Goal: Task Accomplishment & Management: Use online tool/utility

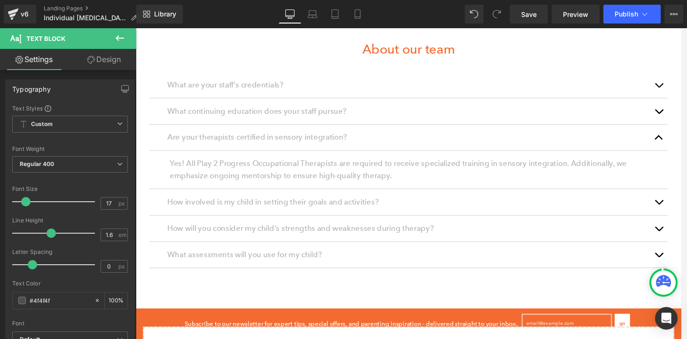
scroll to position [0, 0]
click at [529, 13] on span "Save" at bounding box center [529, 14] width 16 height 10
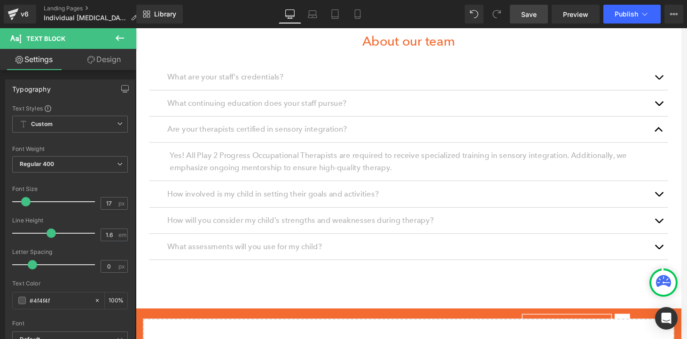
scroll to position [1235, 0]
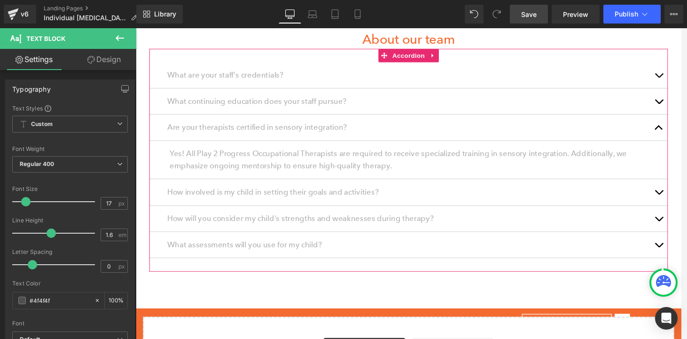
click at [679, 130] on button "button" at bounding box center [681, 131] width 19 height 27
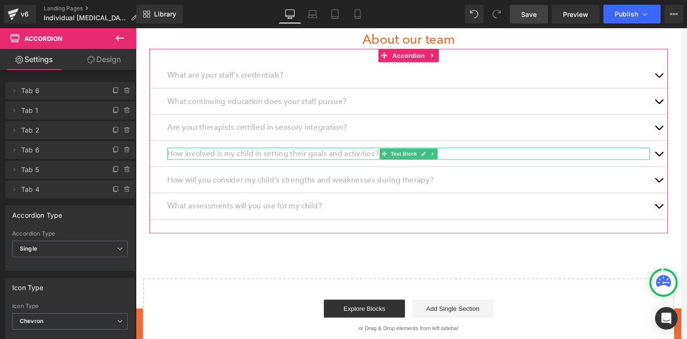
click at [308, 159] on span "How involved is my child in setting their goals and activities?" at bounding box center [279, 159] width 220 height 10
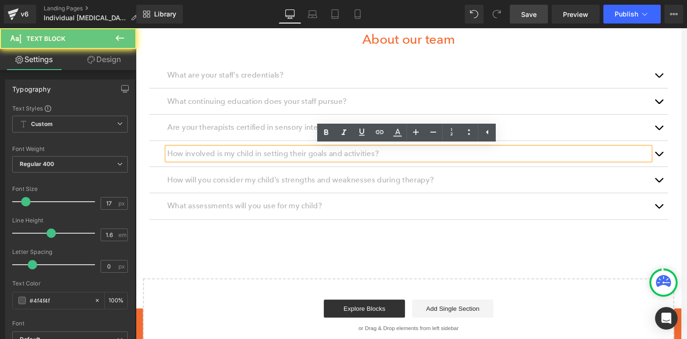
click at [308, 159] on span "How involved is my child in setting their goals and activities?" at bounding box center [279, 159] width 220 height 10
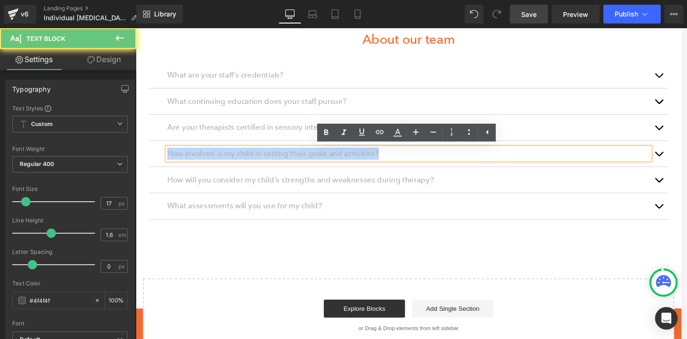
click at [308, 159] on span "How involved is my child in setting their goals and activities?" at bounding box center [279, 159] width 220 height 10
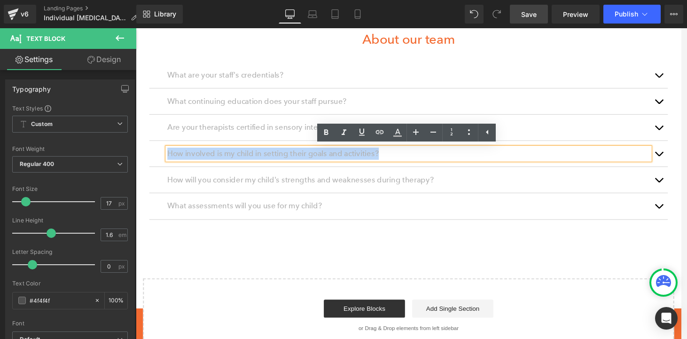
paste div
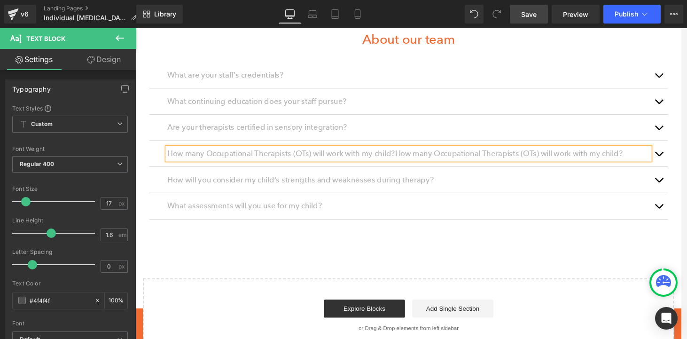
click at [681, 162] on span "button" at bounding box center [681, 162] width 0 height 0
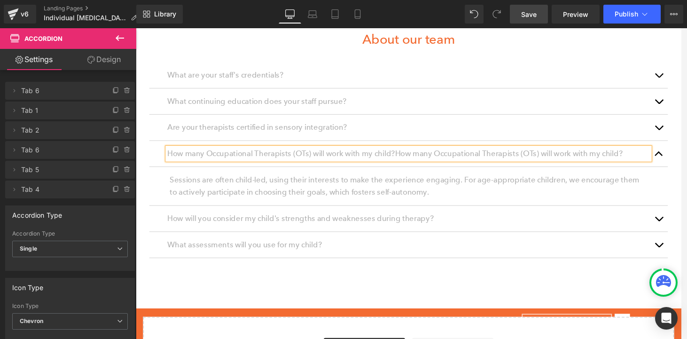
click at [276, 193] on p "Sessions are often child-led, using their interests to make the experience enga…" at bounding box center [420, 192] width 498 height 25
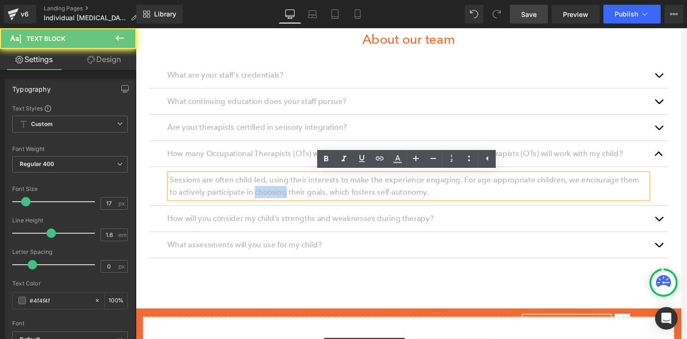
click at [276, 193] on p "Sessions are often child-led, using their interests to make the experience enga…" at bounding box center [420, 192] width 498 height 25
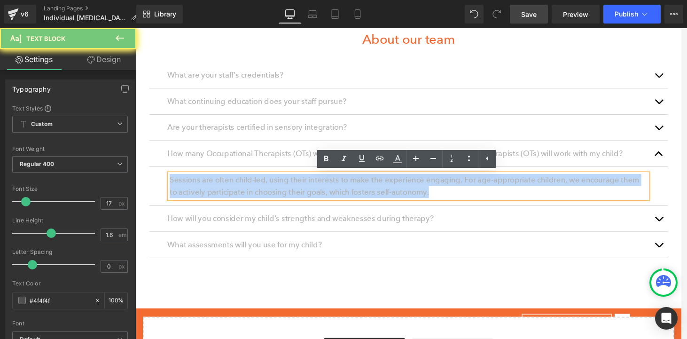
click at [276, 193] on p "Sessions are often child-led, using their interests to make the experience enga…" at bounding box center [420, 192] width 498 height 25
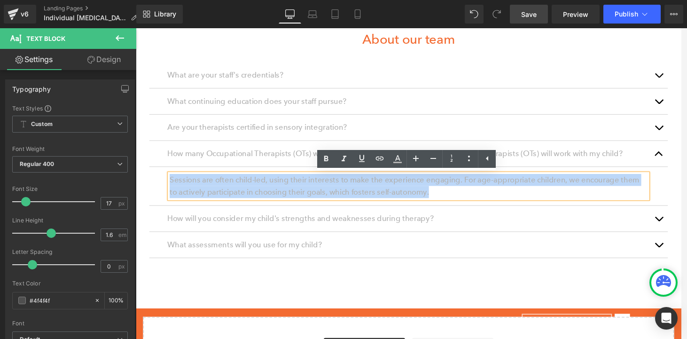
paste div
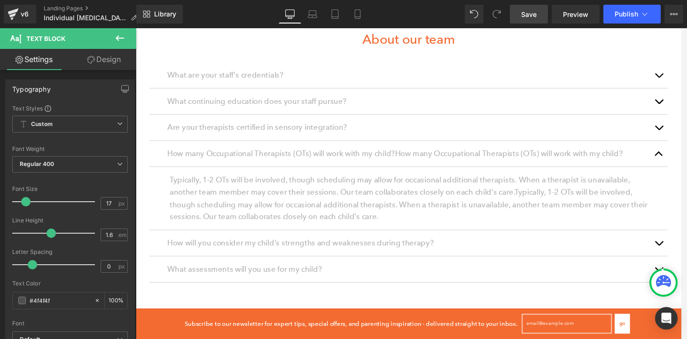
click at [523, 15] on span "Save" at bounding box center [529, 14] width 16 height 10
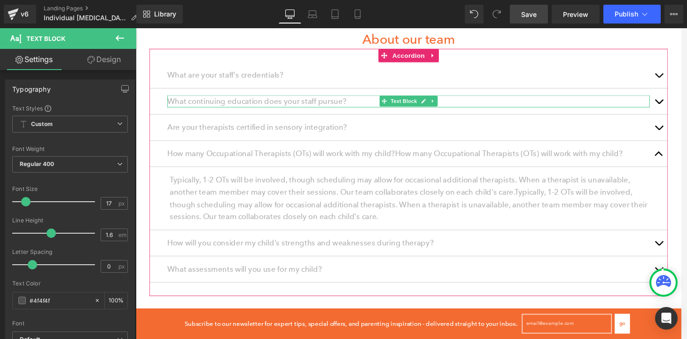
click at [538, 105] on p "What continuing education does your staff pursue?" at bounding box center [420, 104] width 503 height 13
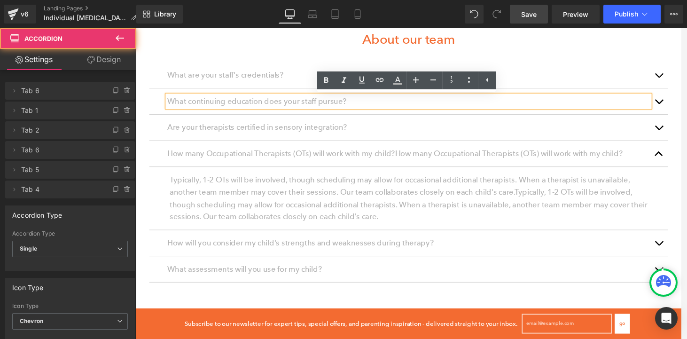
click at [679, 108] on button "button" at bounding box center [681, 104] width 19 height 27
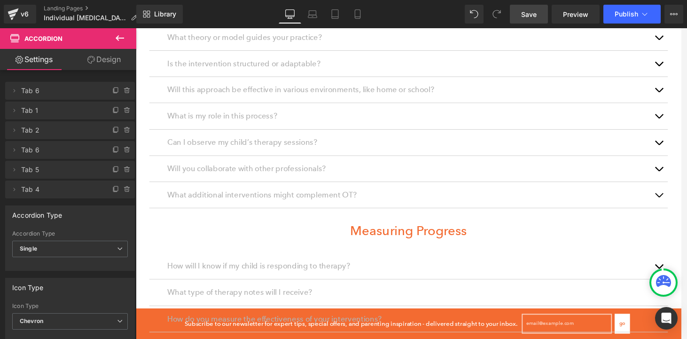
scroll to position [824, 0]
click at [243, 198] on span "What additional interventions might complement OT?" at bounding box center [268, 202] width 198 height 10
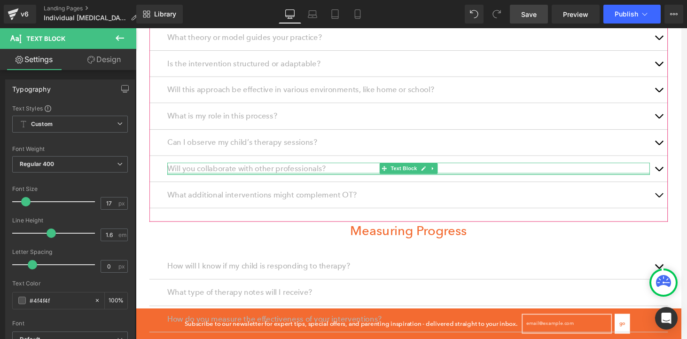
click at [382, 180] on div at bounding box center [420, 180] width 503 height 2
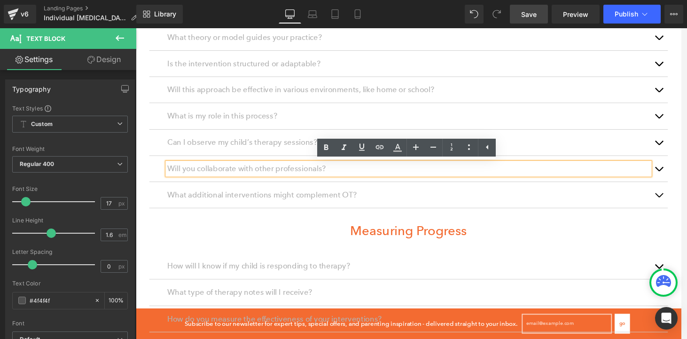
click at [277, 223] on div "What theory or model guides your practice? Text Block We primarily follow the s…" at bounding box center [420, 119] width 540 height 219
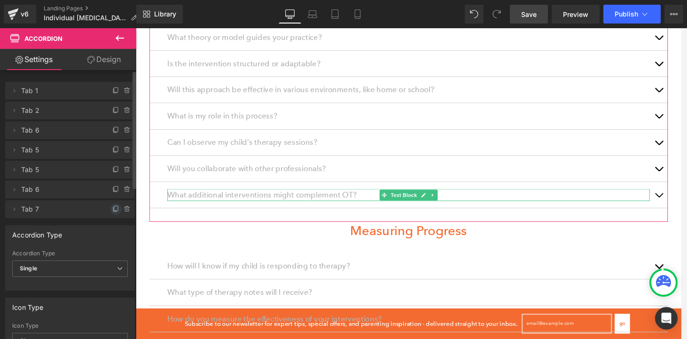
click at [112, 211] on icon at bounding box center [116, 209] width 8 height 8
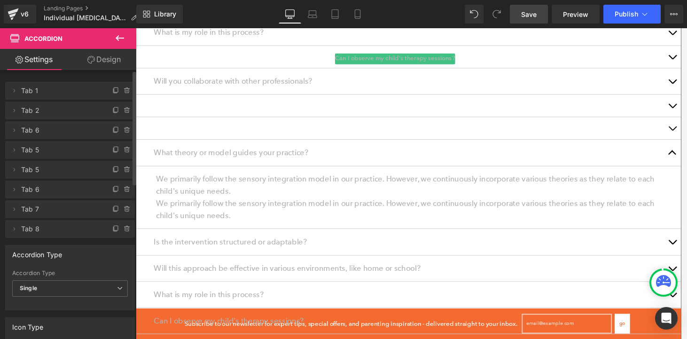
scroll to position [965, 0]
click at [136, 28] on div at bounding box center [136, 28] width 0 height 0
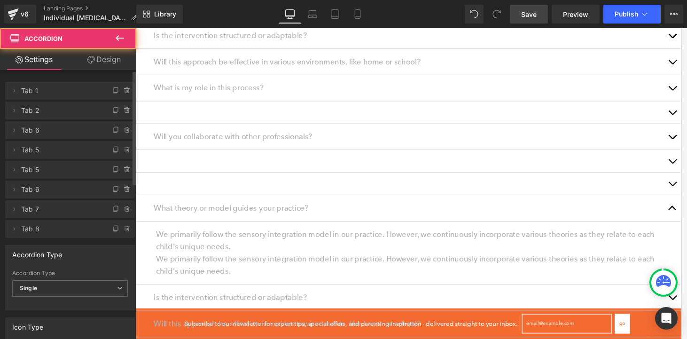
scroll to position [897, 0]
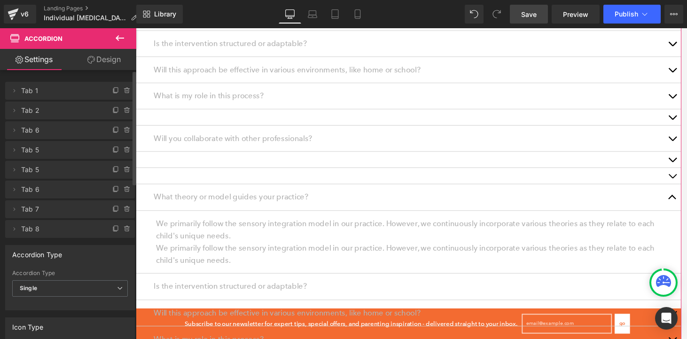
click at [136, 28] on div at bounding box center [136, 28] width 0 height 0
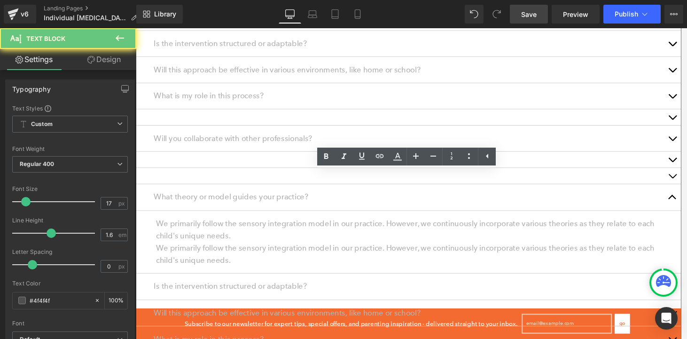
click at [136, 28] on div at bounding box center [136, 28] width 0 height 0
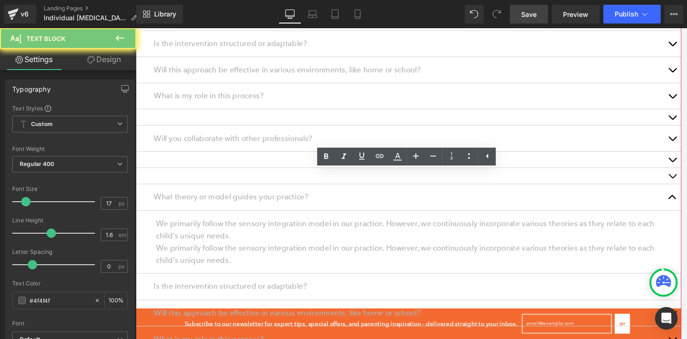
click at [136, 28] on div at bounding box center [136, 28] width 0 height 0
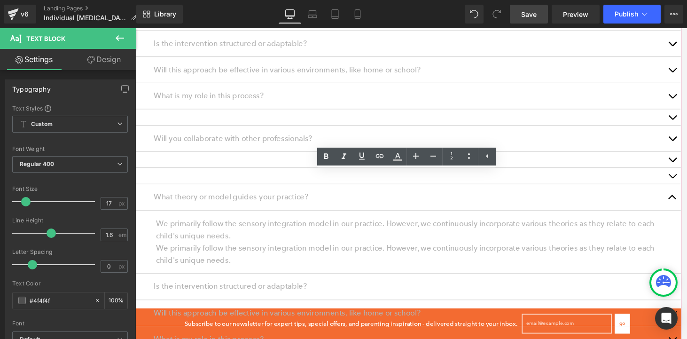
paste article
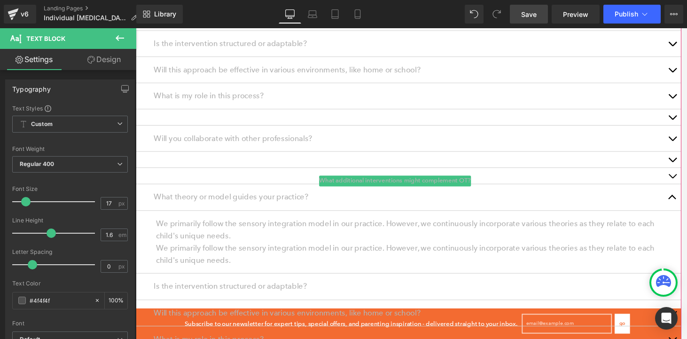
click at [250, 181] on div at bounding box center [420, 181] width 531 height 0
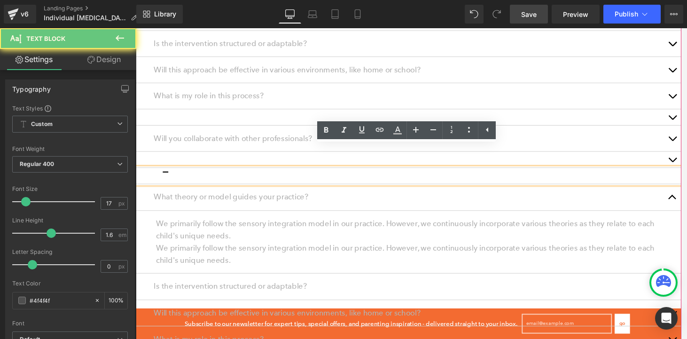
click at [250, 181] on div at bounding box center [420, 181] width 531 height 0
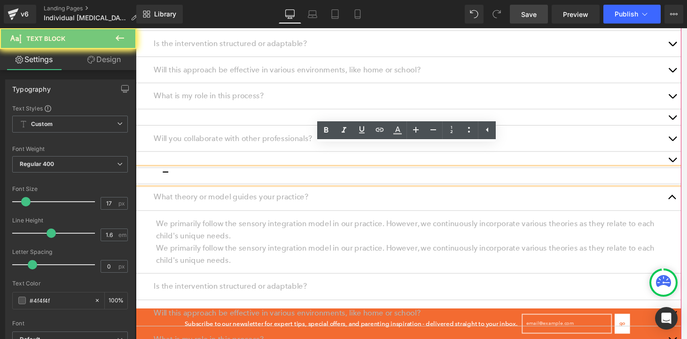
click at [250, 181] on div at bounding box center [420, 181] width 531 height 0
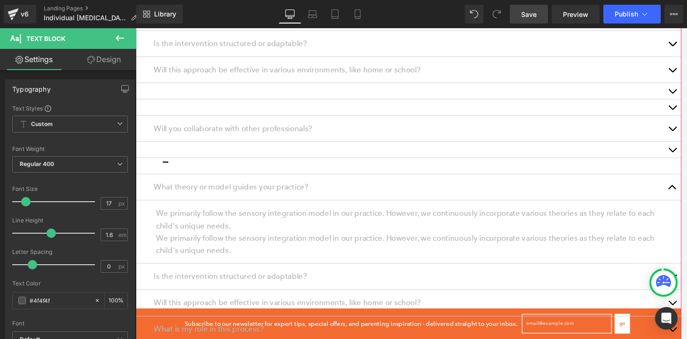
click at [533, 17] on span "Save" at bounding box center [529, 14] width 16 height 10
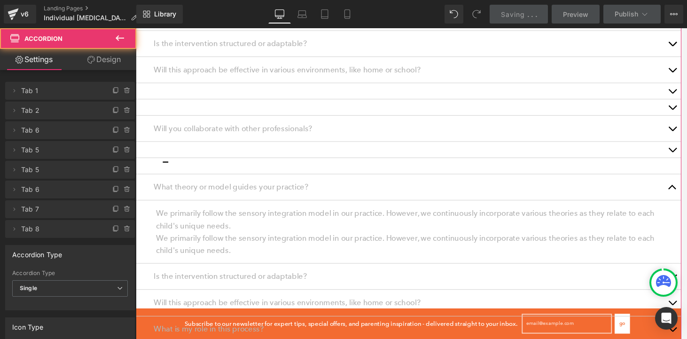
click at [136, 28] on div at bounding box center [136, 28] width 0 height 0
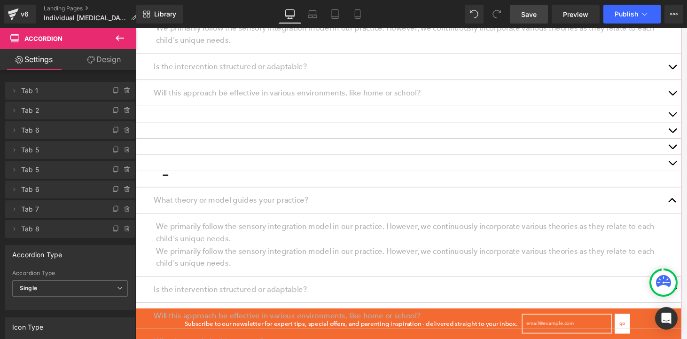
scroll to position [872, 0]
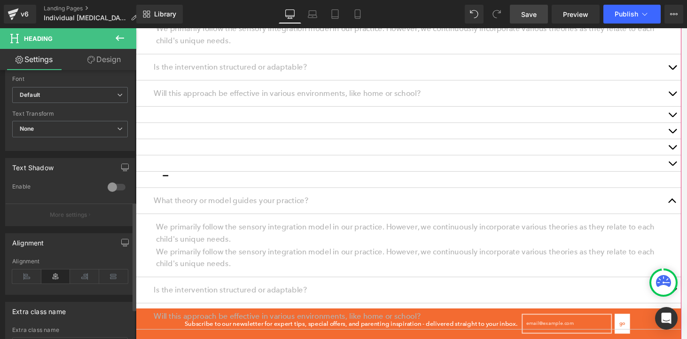
scroll to position [374, 0]
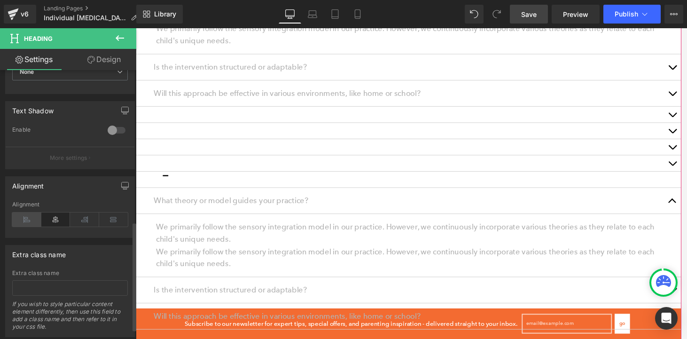
click at [19, 220] on icon at bounding box center [26, 219] width 29 height 14
click at [110, 61] on link "Design" at bounding box center [104, 59] width 68 height 21
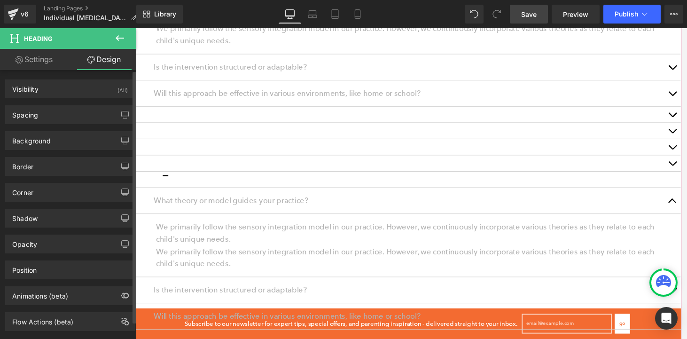
type input "0"
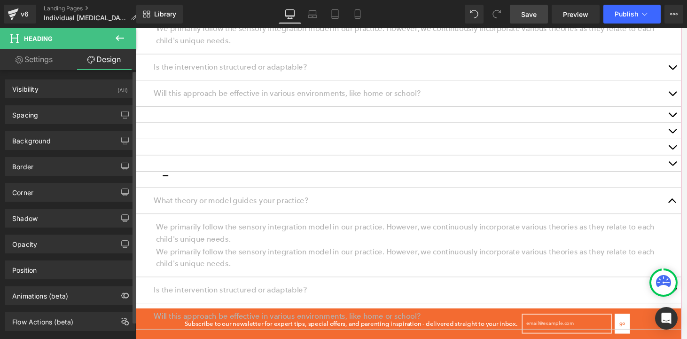
type input "0"
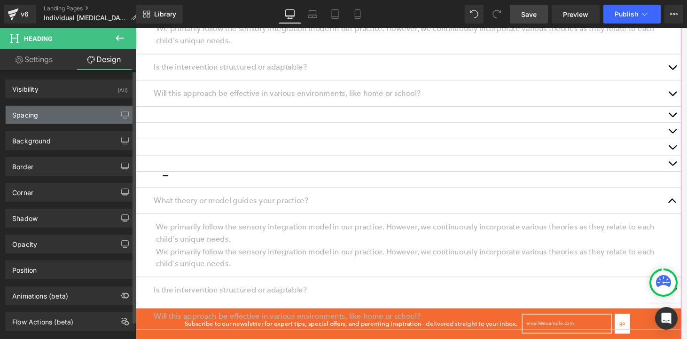
click at [76, 120] on div "Spacing" at bounding box center [70, 115] width 129 height 18
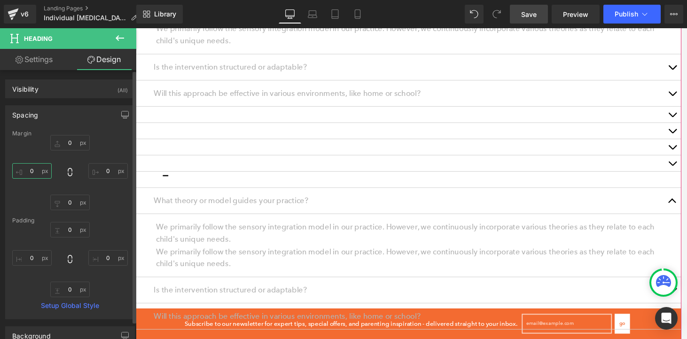
click at [39, 171] on input "0" at bounding box center [31, 171] width 39 height 16
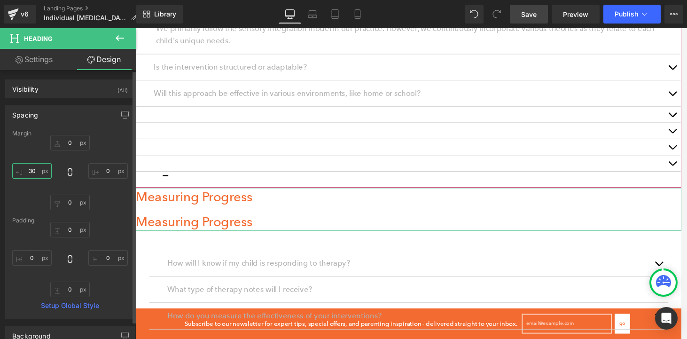
type input "30"
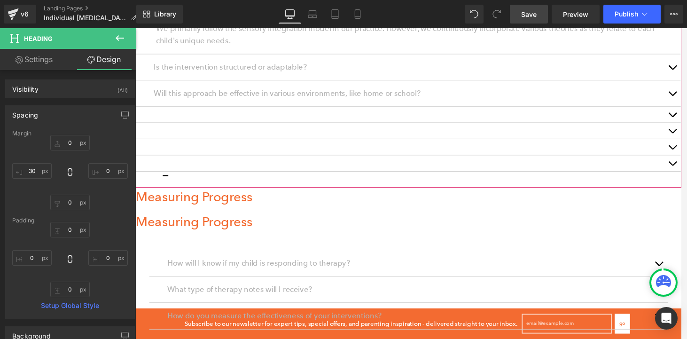
click at [205, 185] on div at bounding box center [420, 185] width 531 height 0
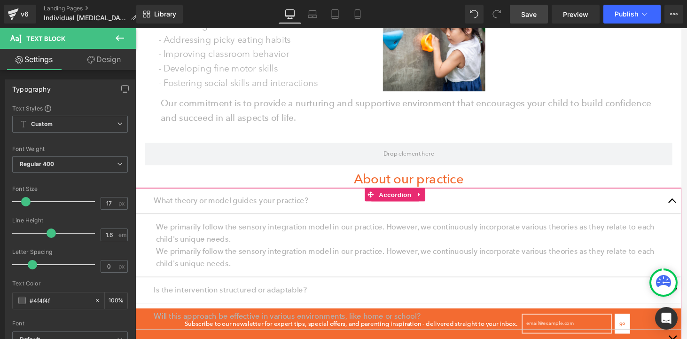
scroll to position [655, 0]
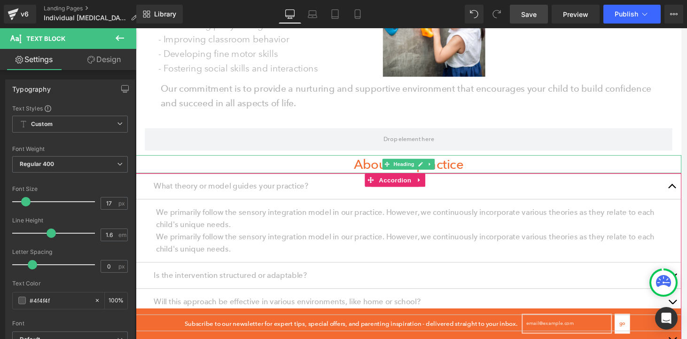
click at [374, 172] on h1 "About our practice" at bounding box center [420, 170] width 569 height 19
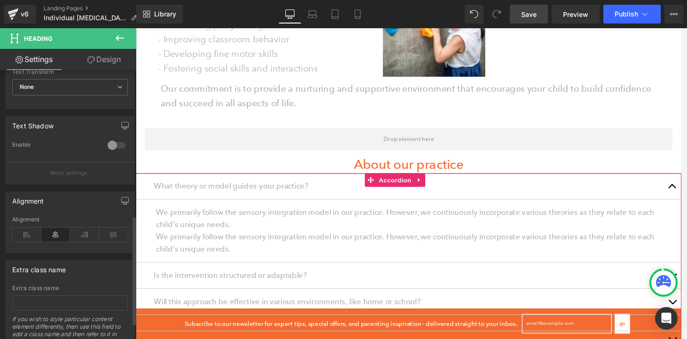
scroll to position [358, 0]
click at [23, 234] on icon at bounding box center [26, 235] width 29 height 14
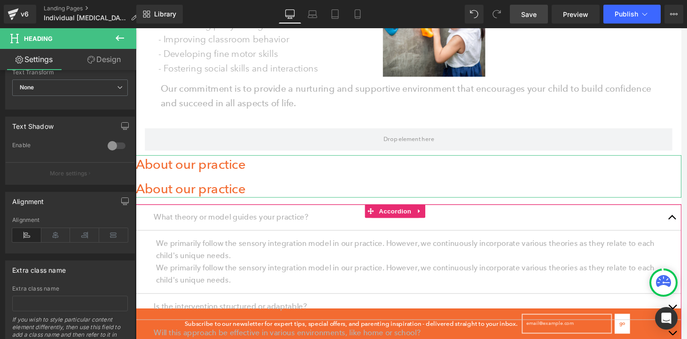
click at [112, 61] on link "Design" at bounding box center [104, 59] width 68 height 21
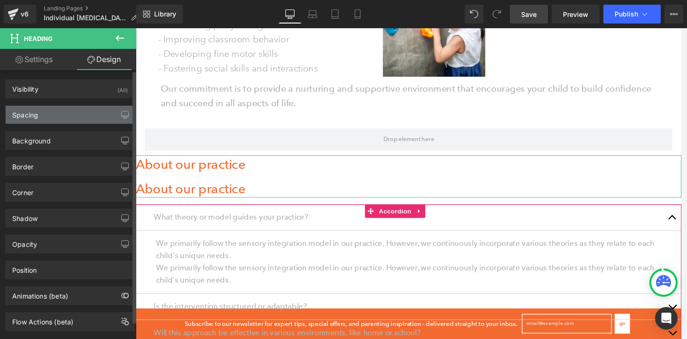
type input "0"
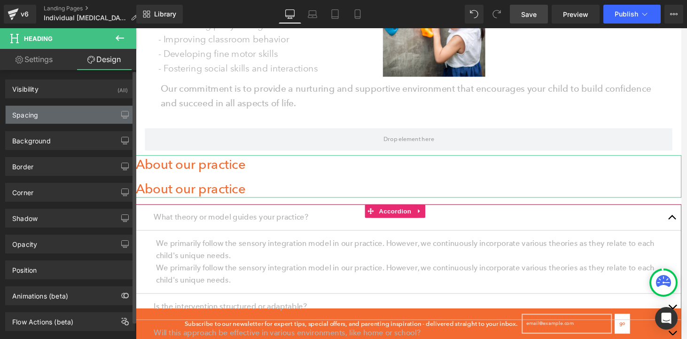
type input "0"
click at [58, 115] on div "Spacing" at bounding box center [70, 115] width 129 height 18
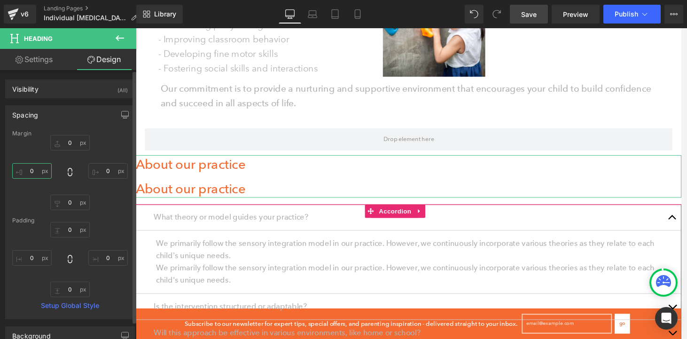
click at [34, 174] on input "0" at bounding box center [31, 171] width 39 height 16
type input "30"
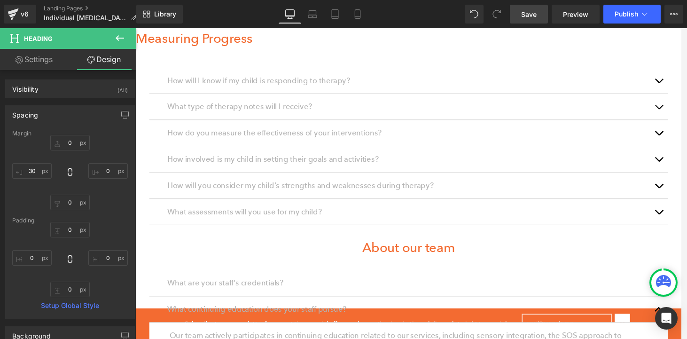
scroll to position [1089, 0]
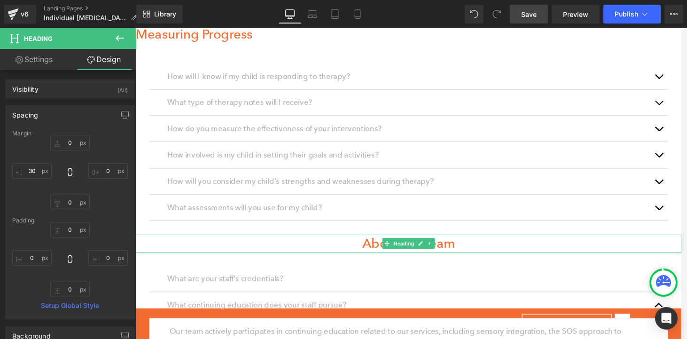
click at [369, 243] on h1 "About our team" at bounding box center [420, 252] width 569 height 19
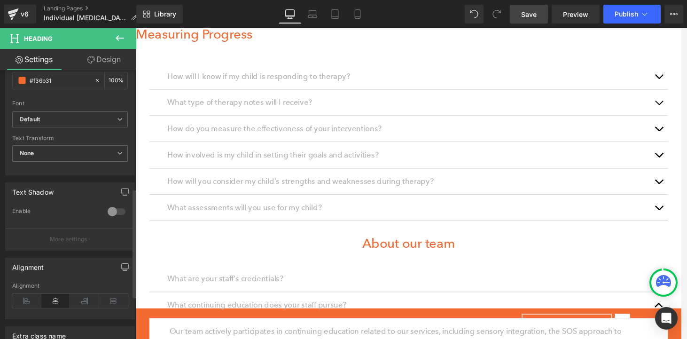
scroll to position [352, 0]
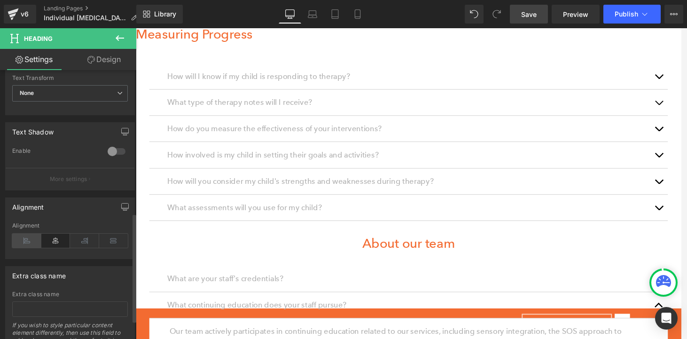
click at [26, 239] on icon at bounding box center [26, 241] width 29 height 14
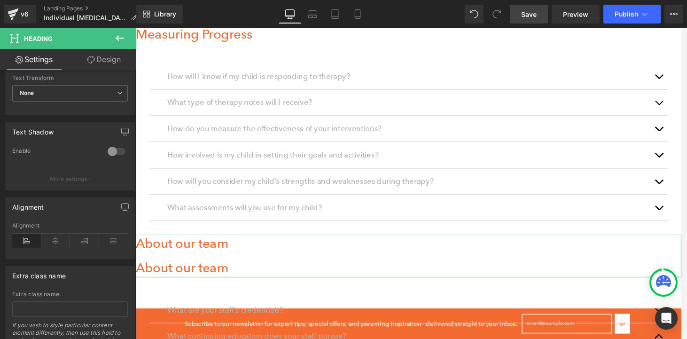
click at [105, 57] on link "Design" at bounding box center [104, 59] width 68 height 21
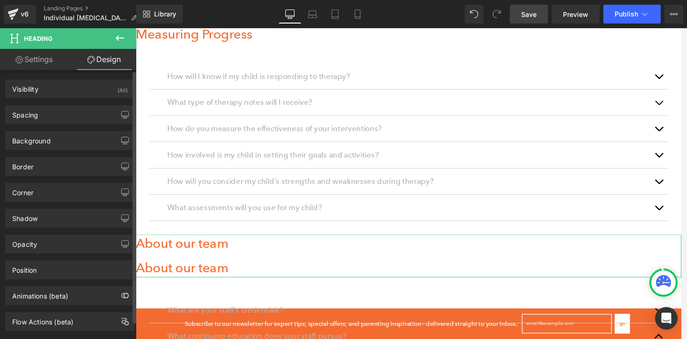
type input "0"
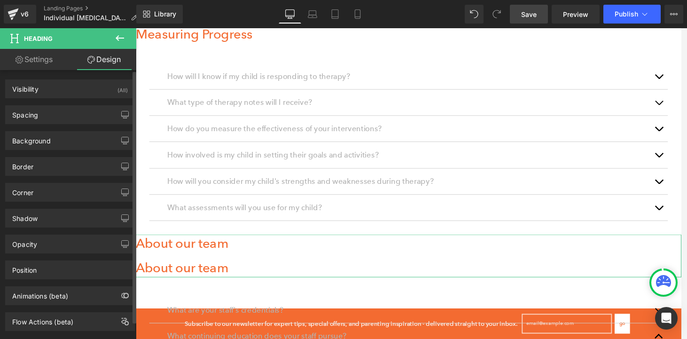
type input "0"
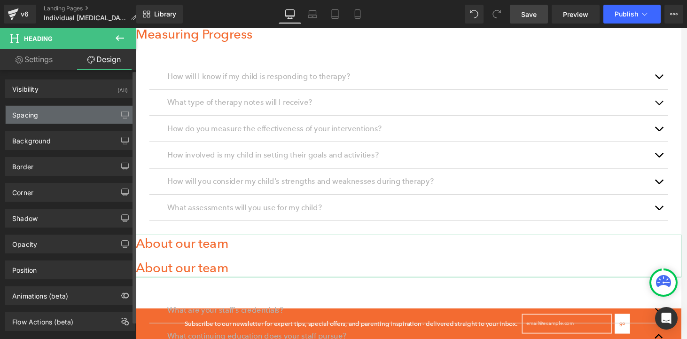
click at [51, 115] on div "Spacing" at bounding box center [70, 115] width 129 height 18
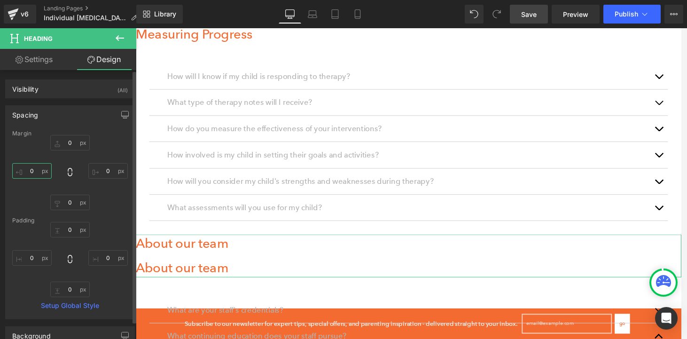
click at [35, 172] on input "0" at bounding box center [31, 171] width 39 height 16
type input "30"
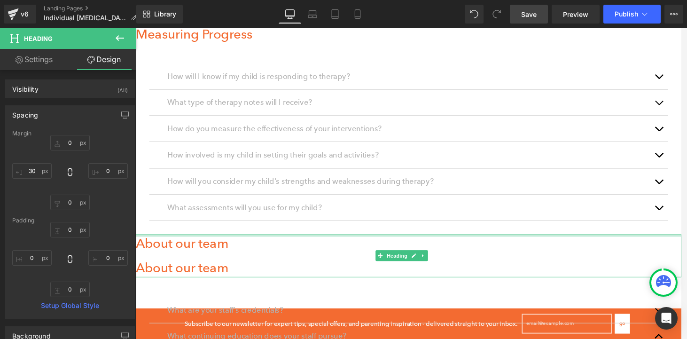
click at [289, 243] on div at bounding box center [420, 244] width 569 height 2
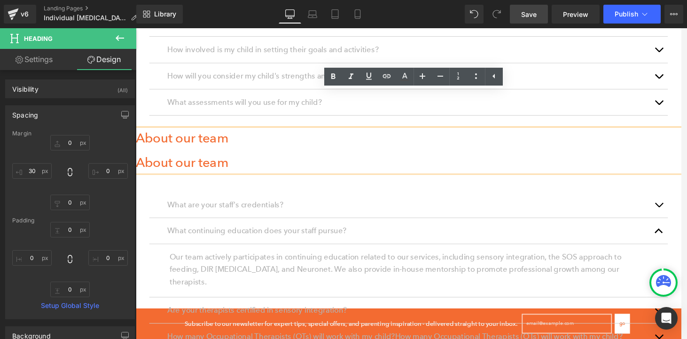
scroll to position [1199, 0]
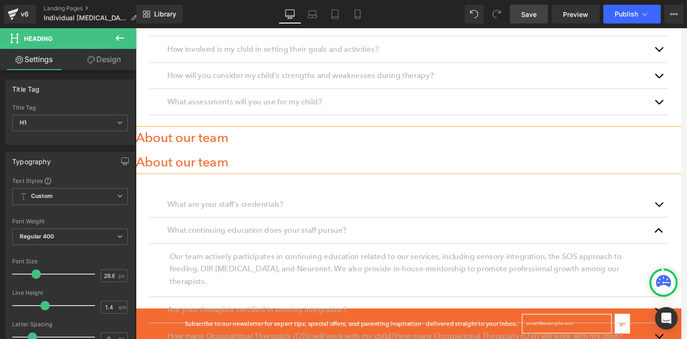
click at [341, 198] on div "What are your staff's credentials? Text Block" at bounding box center [420, 211] width 540 height 27
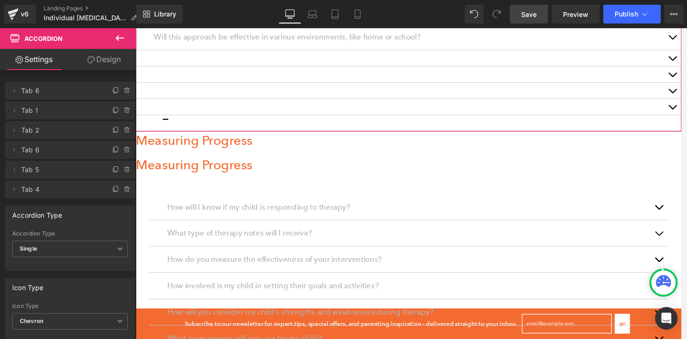
scroll to position [969, 0]
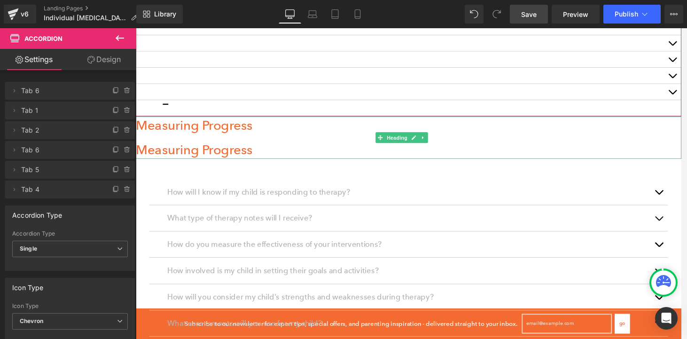
click at [136, 28] on style at bounding box center [136, 28] width 0 height 0
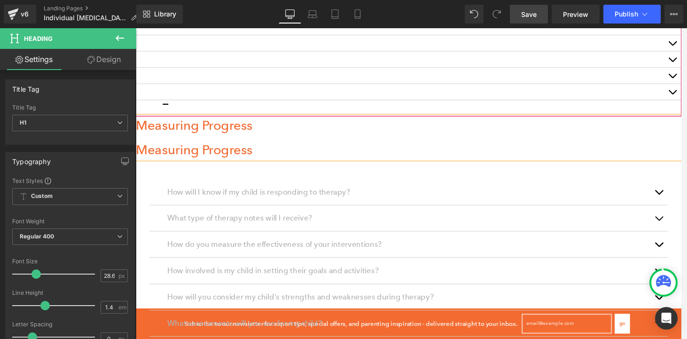
click at [136, 28] on style at bounding box center [136, 28] width 0 height 0
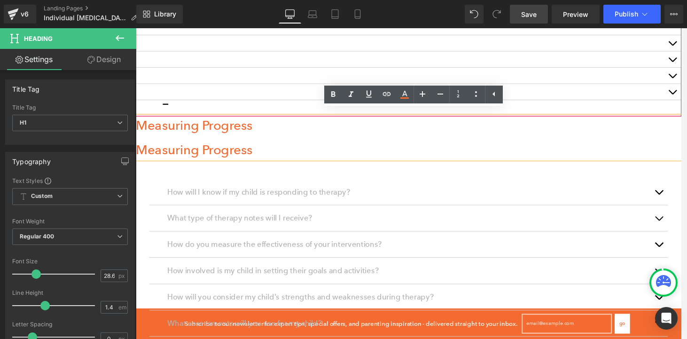
click at [136, 28] on style at bounding box center [136, 28] width 0 height 0
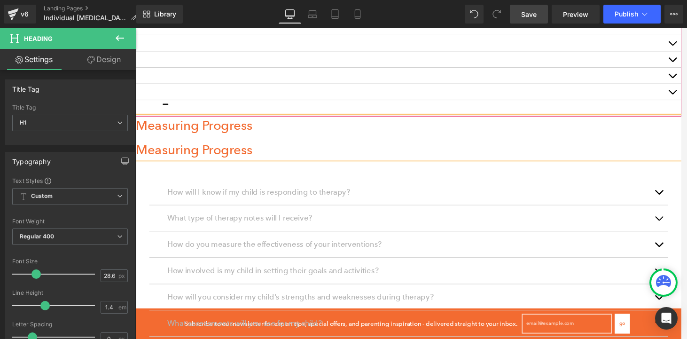
click at [136, 28] on style at bounding box center [136, 28] width 0 height 0
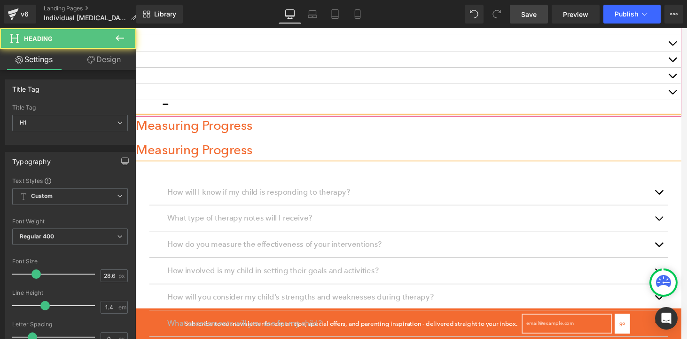
click at [136, 28] on style at bounding box center [136, 28] width 0 height 0
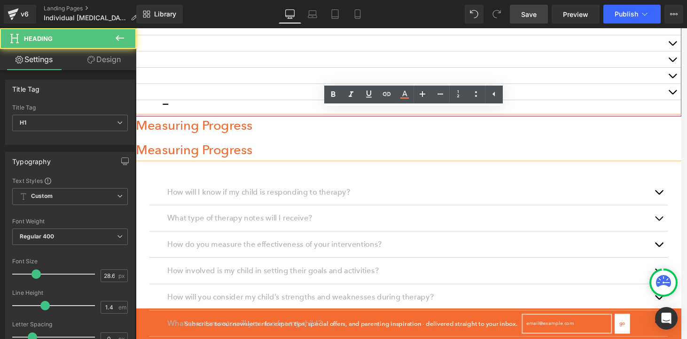
click at [136, 28] on style at bounding box center [136, 28] width 0 height 0
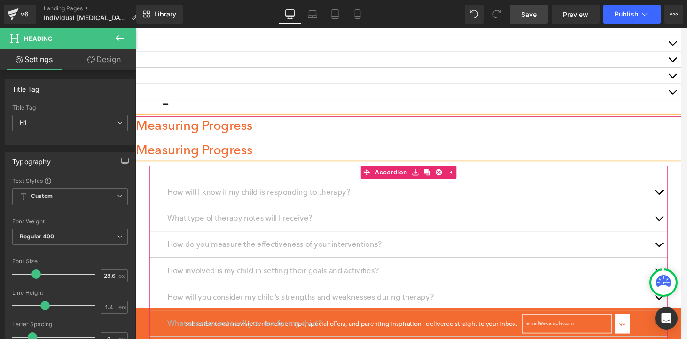
click at [507, 186] on div "How will I know if my child is responding to therapy? Text Block" at bounding box center [420, 199] width 540 height 27
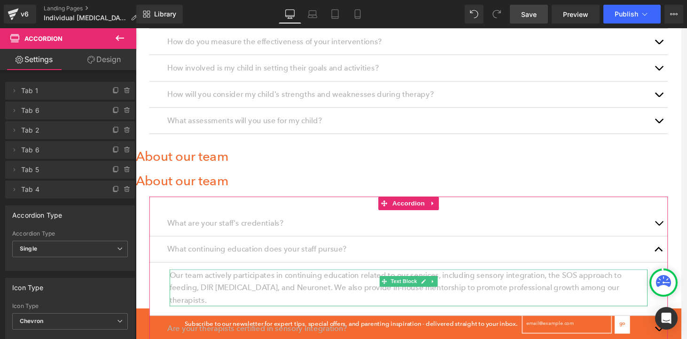
scroll to position [1172, 0]
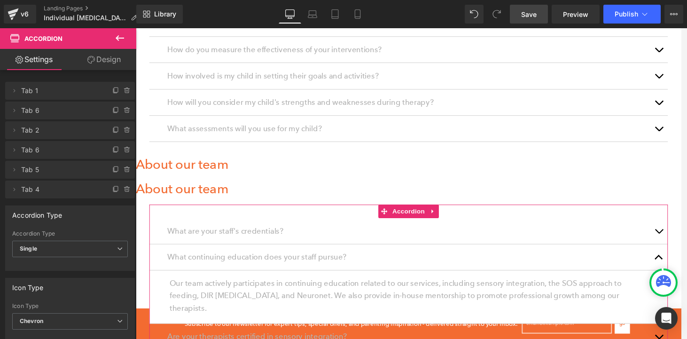
click at [681, 226] on button "button" at bounding box center [681, 239] width 19 height 27
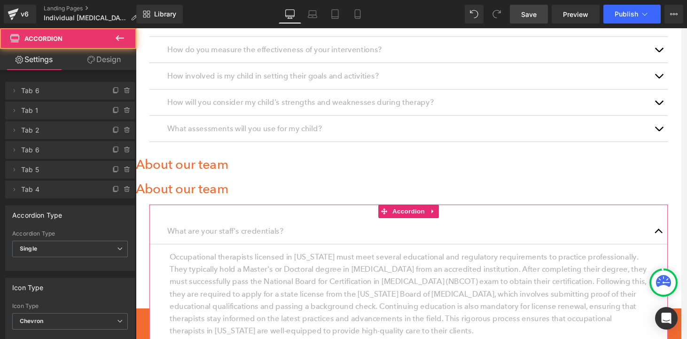
click at [681, 226] on button "button" at bounding box center [681, 239] width 19 height 27
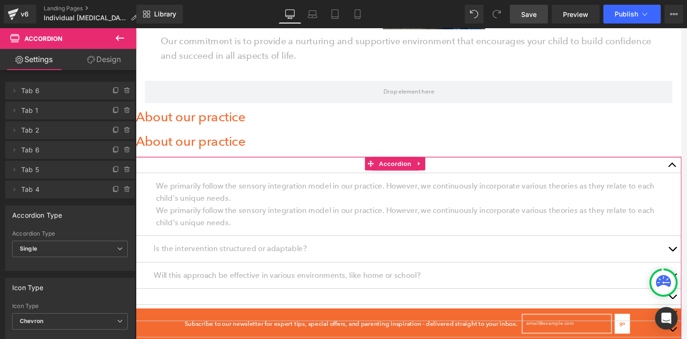
scroll to position [580, 0]
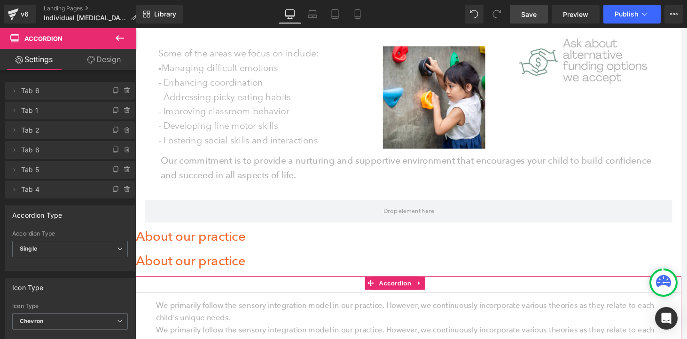
click at [533, 16] on span "Save" at bounding box center [529, 14] width 16 height 10
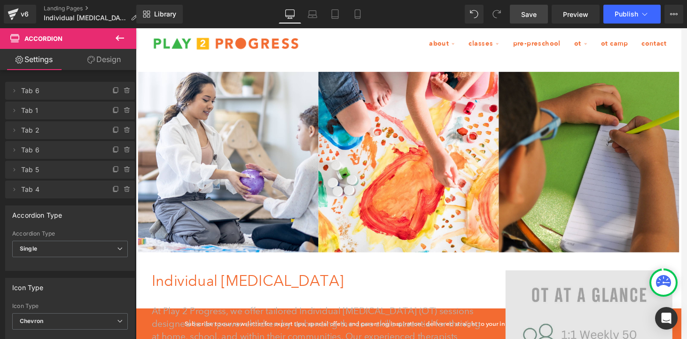
scroll to position [0, 0]
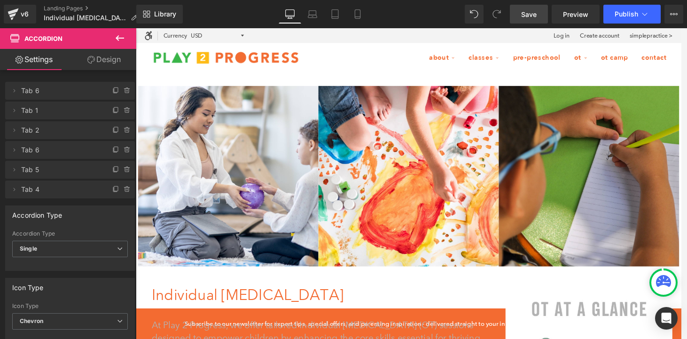
click at [531, 16] on span "Save" at bounding box center [529, 14] width 16 height 10
click at [618, 17] on span "Publish" at bounding box center [626, 14] width 23 height 8
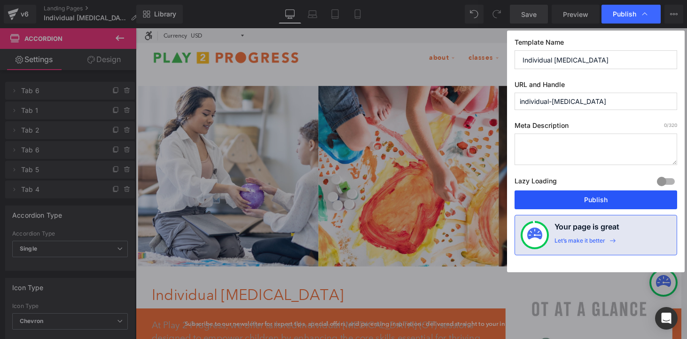
click at [582, 199] on button "Publish" at bounding box center [596, 199] width 163 height 19
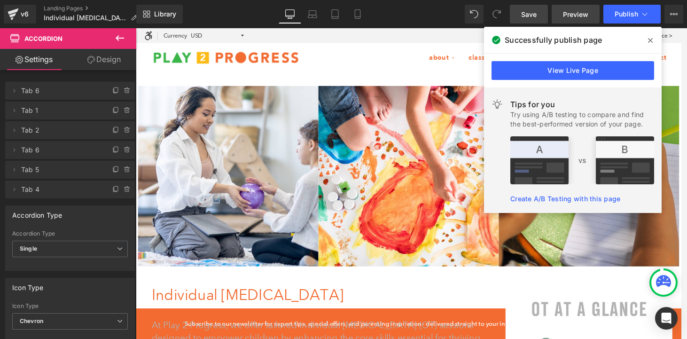
click at [572, 19] on span "Preview" at bounding box center [575, 14] width 25 height 10
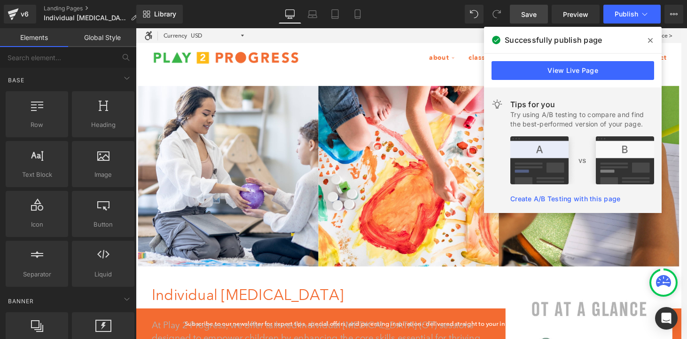
click at [687, 68] on header "About Our Story Our Team Locations Shop Blog Illness and Injury Policies" at bounding box center [420, 59] width 569 height 30
click at [652, 36] on span at bounding box center [650, 40] width 15 height 15
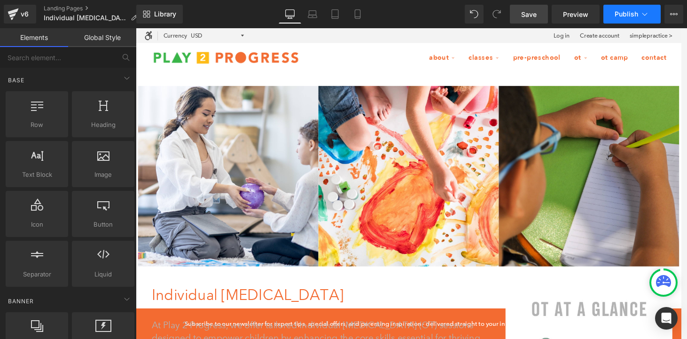
click at [640, 15] on icon at bounding box center [644, 13] width 9 height 9
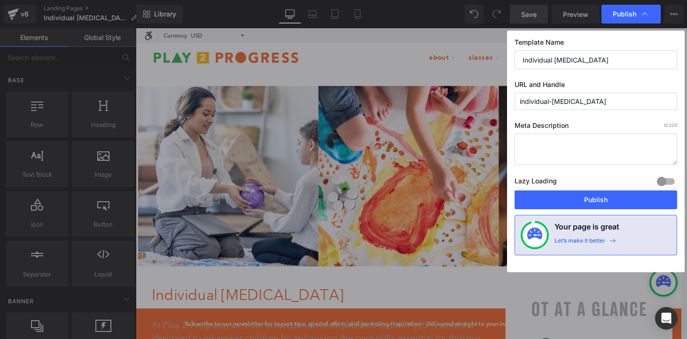
click at [644, 91] on label "URL and Handle" at bounding box center [596, 86] width 163 height 12
click at [643, 104] on input "individual-[MEDICAL_DATA]" at bounding box center [596, 101] width 163 height 17
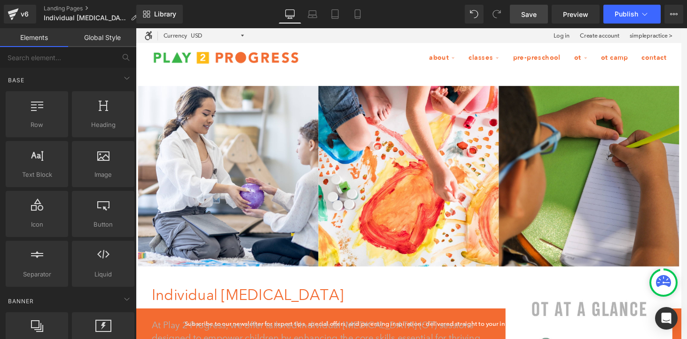
click at [535, 16] on span "Save" at bounding box center [529, 14] width 16 height 10
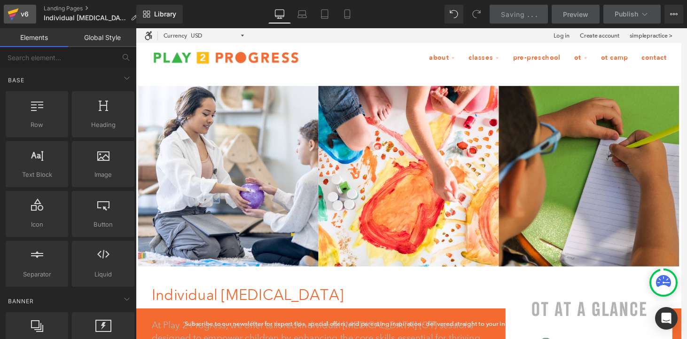
click at [22, 14] on div "v6" at bounding box center [25, 14] width 12 height 12
